Goal: Transaction & Acquisition: Purchase product/service

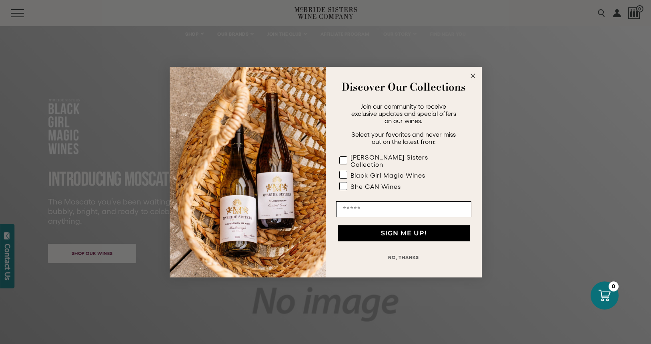
click at [470, 78] on circle "Close dialog" at bounding box center [472, 75] width 9 height 9
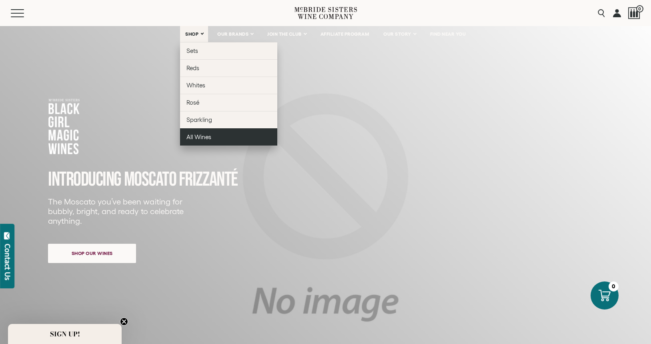
click at [199, 135] on span "All Wines" at bounding box center [199, 136] width 25 height 7
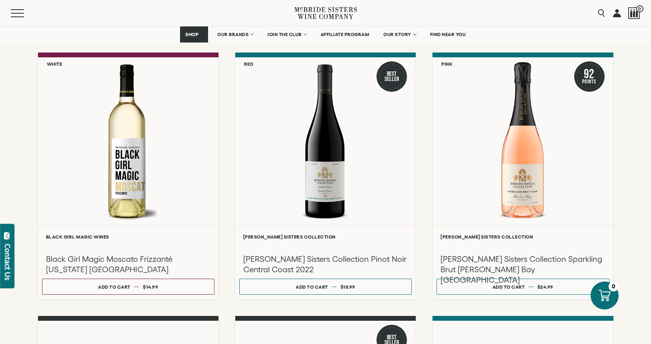
scroll to position [325, 0]
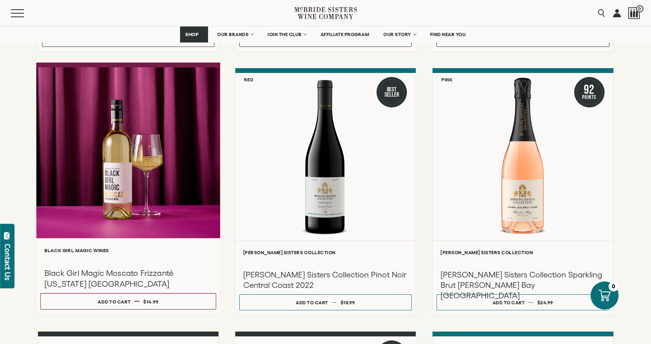
click at [137, 212] on div at bounding box center [128, 152] width 184 height 171
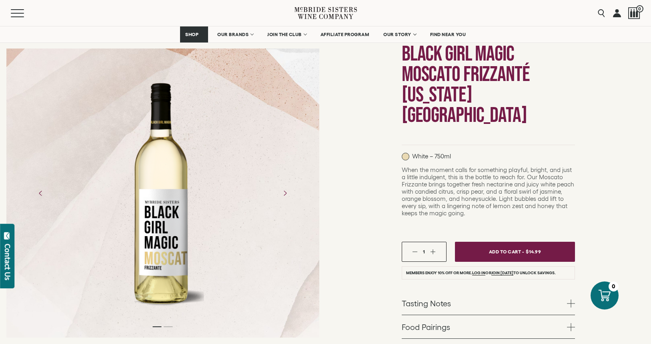
scroll to position [46, 0]
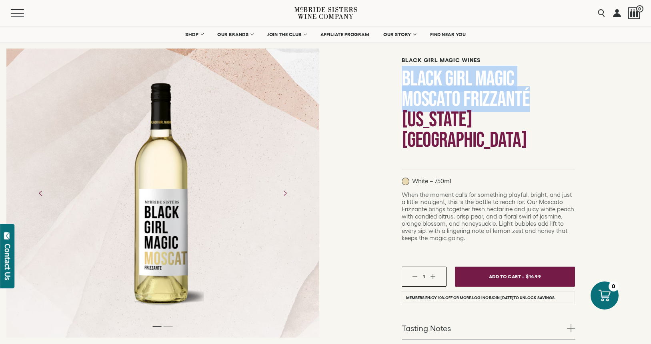
drag, startPoint x: 403, startPoint y: 78, endPoint x: 464, endPoint y: 96, distance: 63.7
click at [465, 97] on h1 "Black Girl Magic Moscato Frizzanté [US_STATE] [GEOGRAPHIC_DATA]" at bounding box center [488, 109] width 173 height 82
copy h1 "Black Girl Magic Moscato Frizzanté"
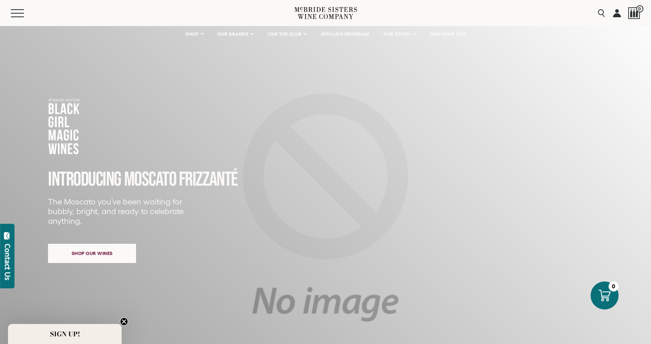
click at [103, 176] on span "INTRODUCING" at bounding box center [84, 179] width 73 height 24
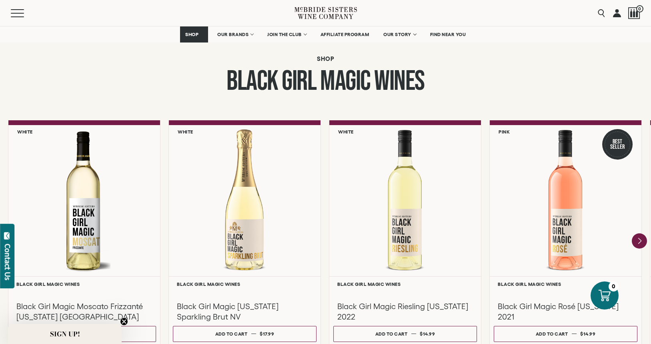
scroll to position [668, 0]
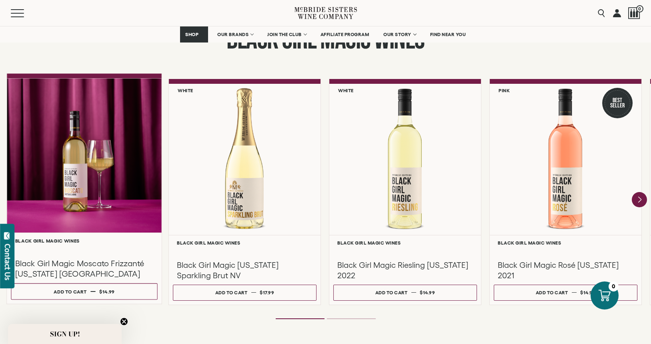
click at [94, 191] on div at bounding box center [84, 155] width 155 height 154
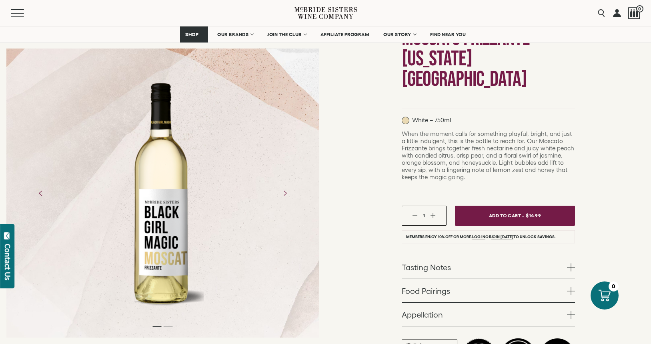
scroll to position [121, 0]
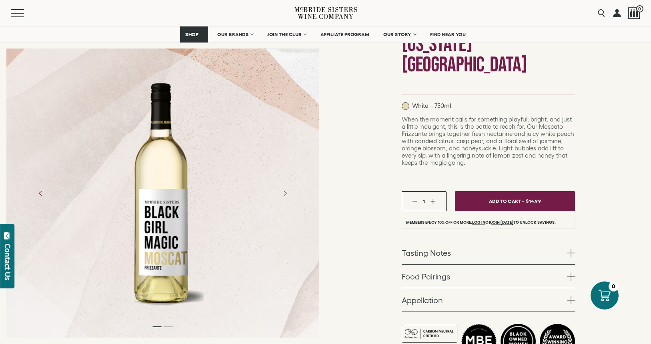
click at [425, 241] on link "Tasting Notes" at bounding box center [488, 252] width 173 height 23
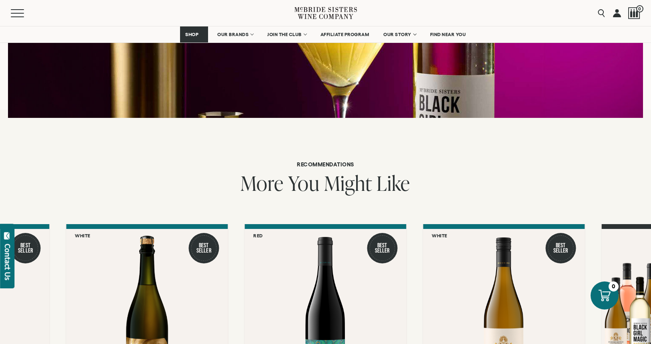
scroll to position [989, 0]
